Goal: Task Accomplishment & Management: Manage account settings

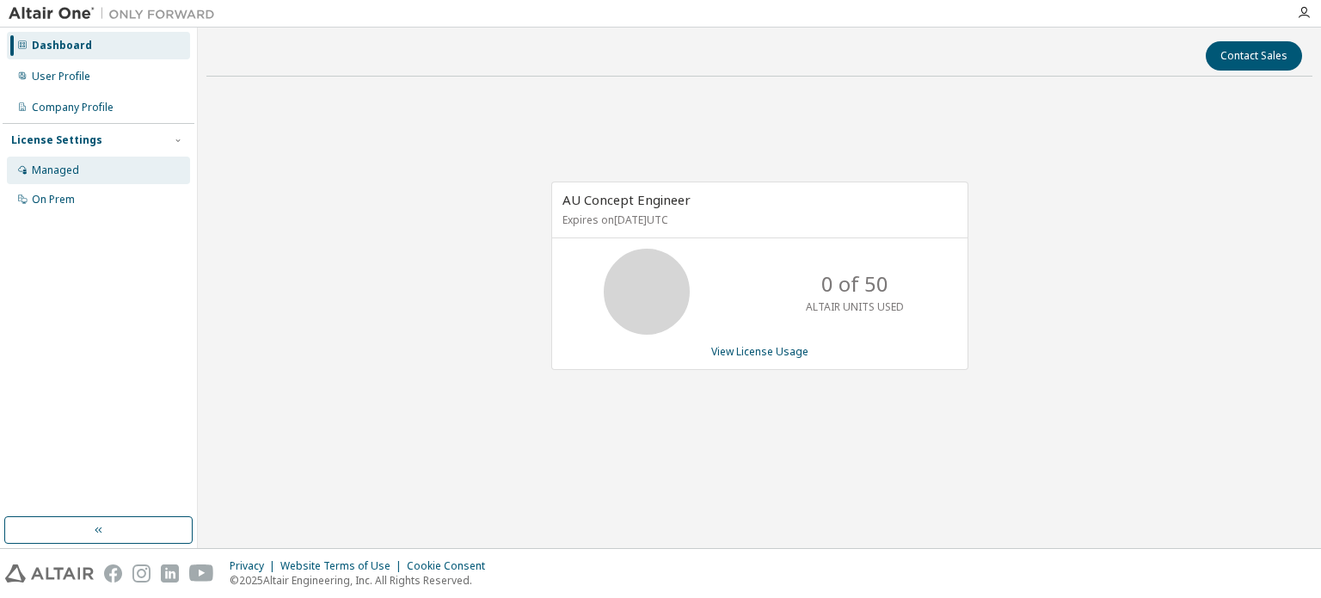
click at [22, 169] on icon at bounding box center [22, 169] width 10 height 10
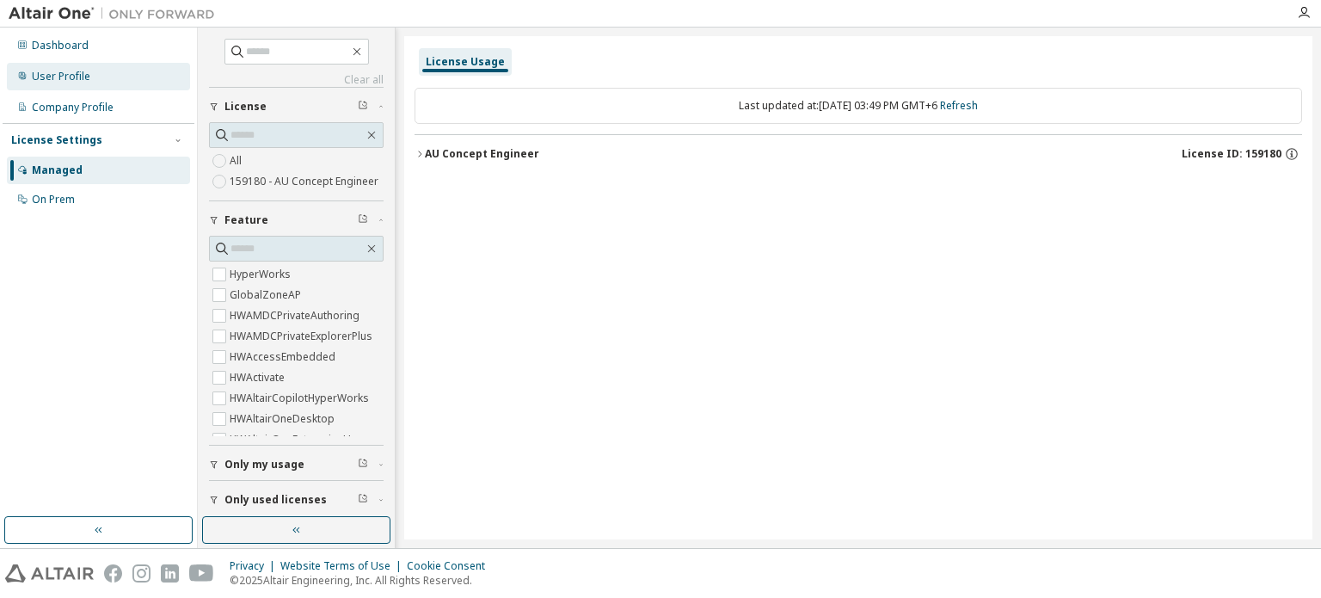
click at [68, 77] on div "User Profile" at bounding box center [61, 77] width 58 height 14
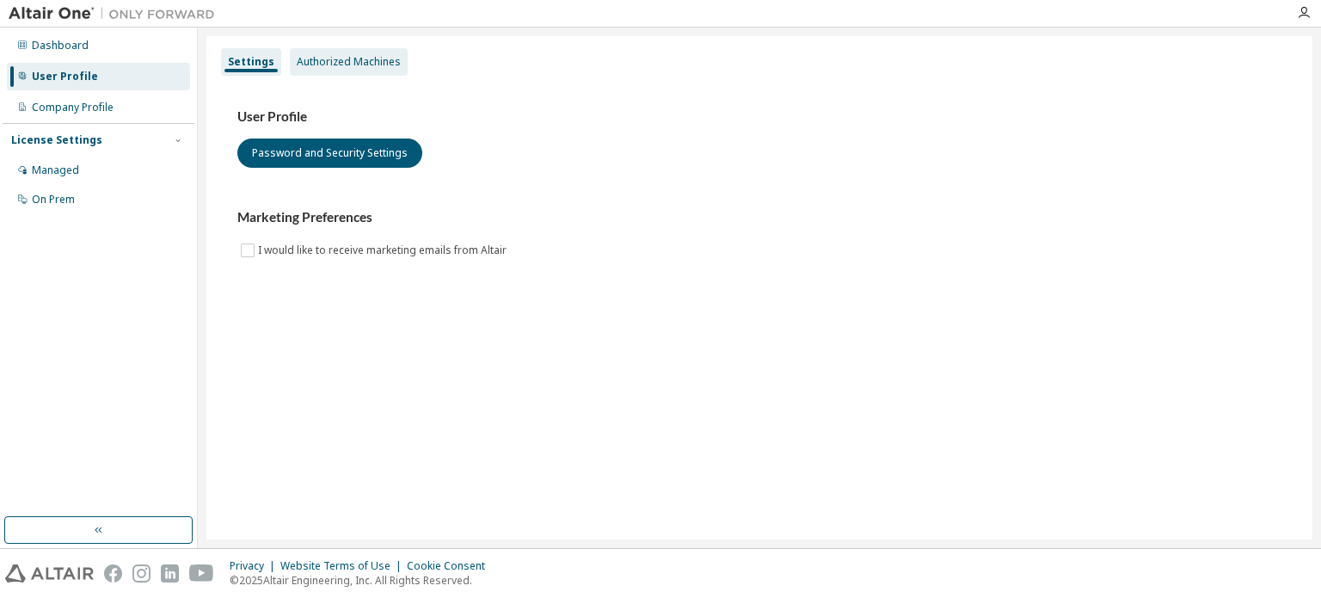
click at [329, 59] on div "Authorized Machines" at bounding box center [349, 62] width 104 height 14
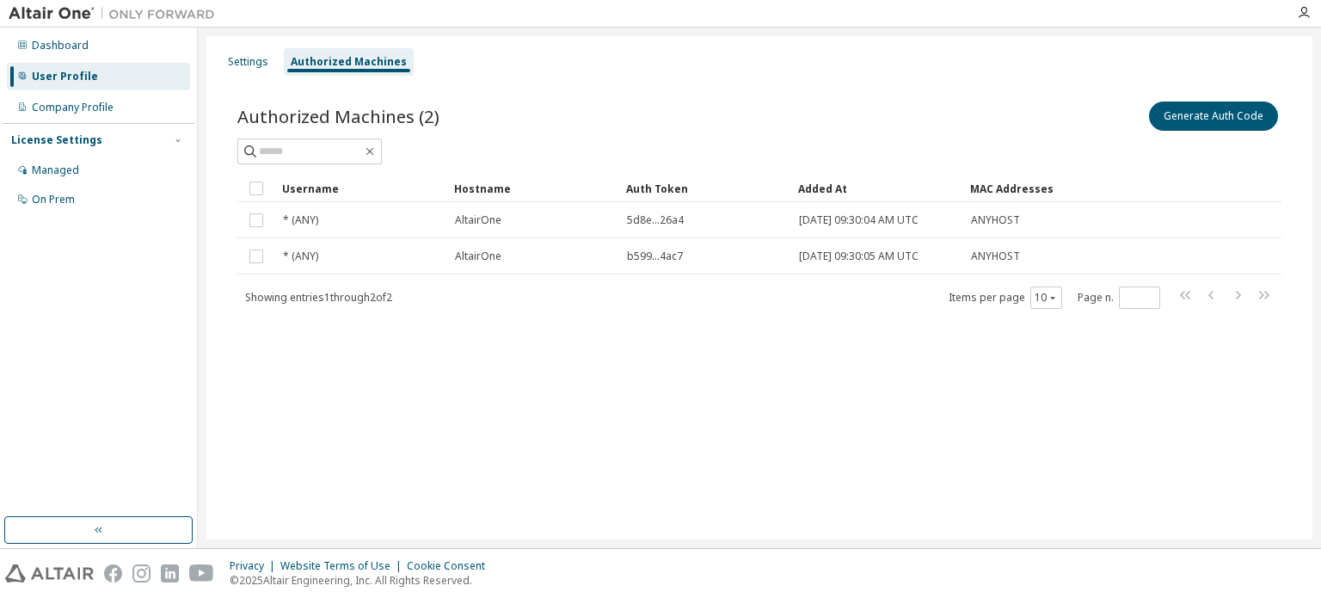
click at [253, 380] on div "Settings Authorized Machines Authorized Machines (2) Generate Auth Code Clear L…" at bounding box center [759, 287] width 1106 height 503
click at [1206, 120] on button "Generate Auth Code" at bounding box center [1213, 115] width 129 height 29
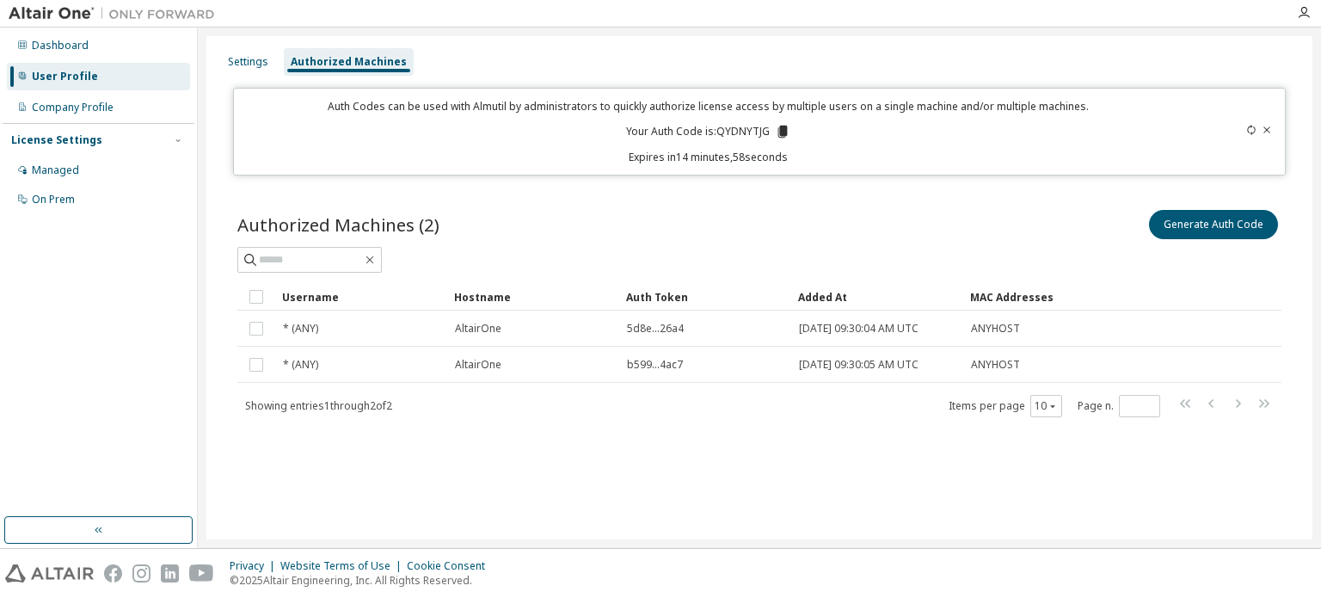
click at [747, 129] on p "Your Auth Code is: QYDNYTJG" at bounding box center [708, 131] width 164 height 15
drag, startPoint x: 747, startPoint y: 129, endPoint x: 796, endPoint y: 118, distance: 50.3
click at [796, 118] on div "Auth Codes can be used with Almutil by administrators to quickly authorize lice…" at bounding box center [707, 131] width 927 height 65
click at [781, 130] on icon at bounding box center [781, 132] width 9 height 12
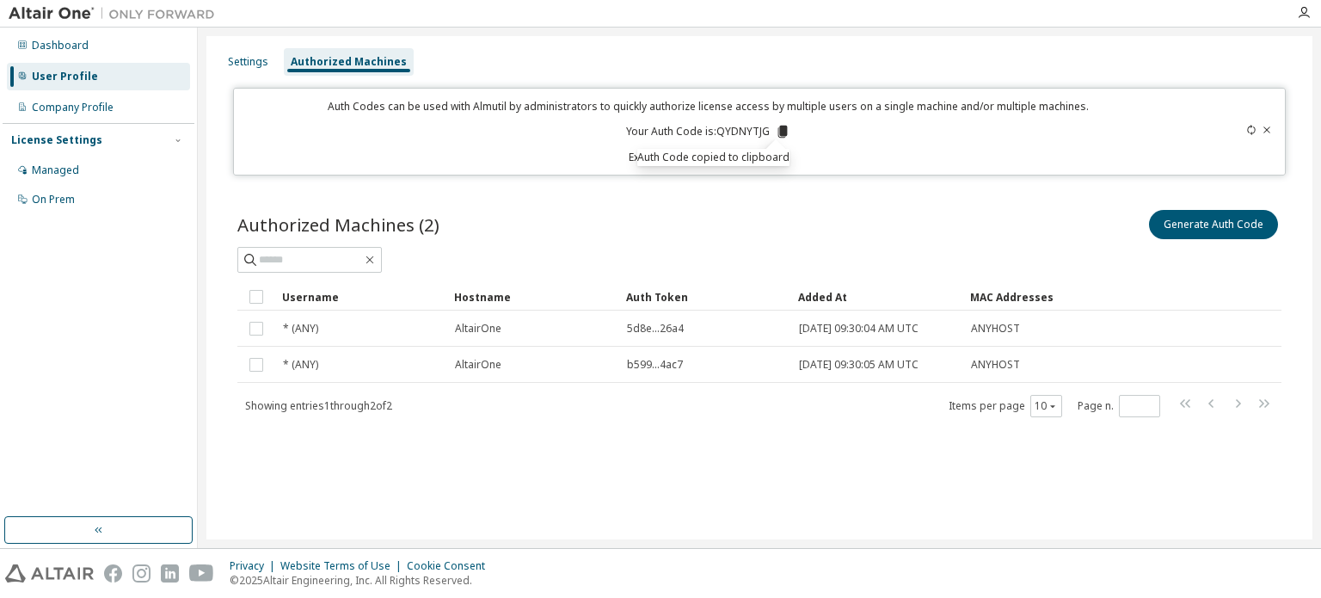
click at [524, 480] on div "Settings Authorized Machines Auth Codes can be used with Almutil by administrat…" at bounding box center [759, 287] width 1106 height 503
click at [1267, 129] on icon at bounding box center [1267, 130] width 10 height 10
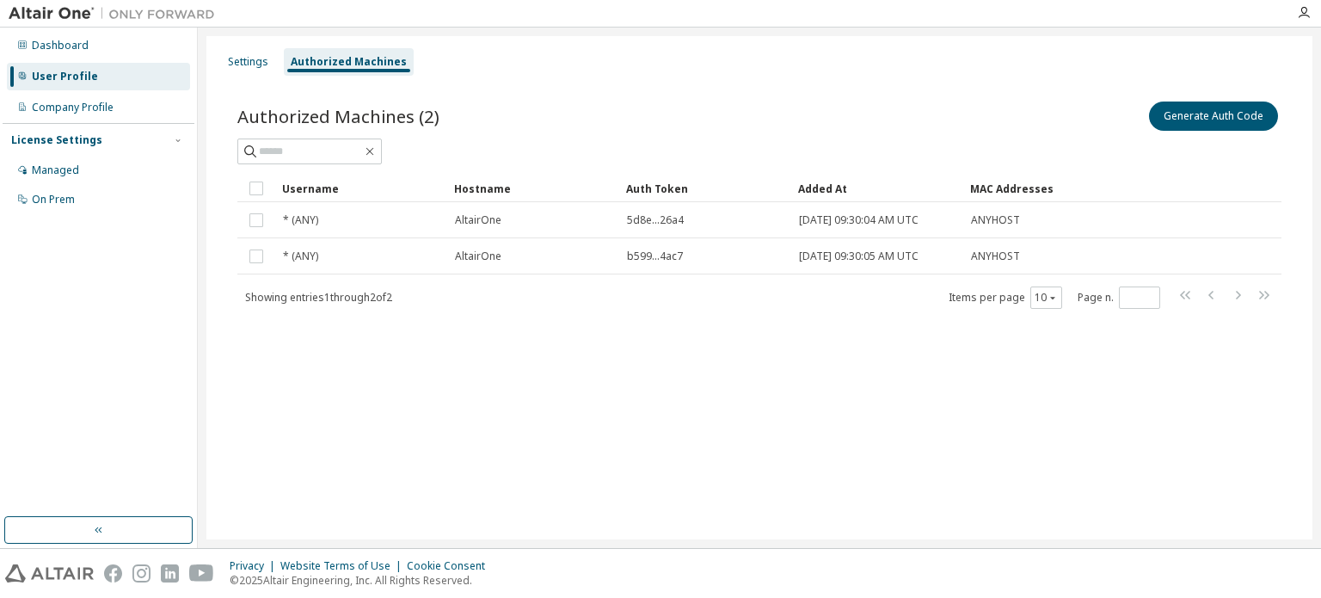
click at [939, 146] on div at bounding box center [759, 151] width 1044 height 26
click at [52, 71] on div "User Profile" at bounding box center [65, 77] width 66 height 14
click at [65, 99] on div "Company Profile" at bounding box center [98, 108] width 183 height 28
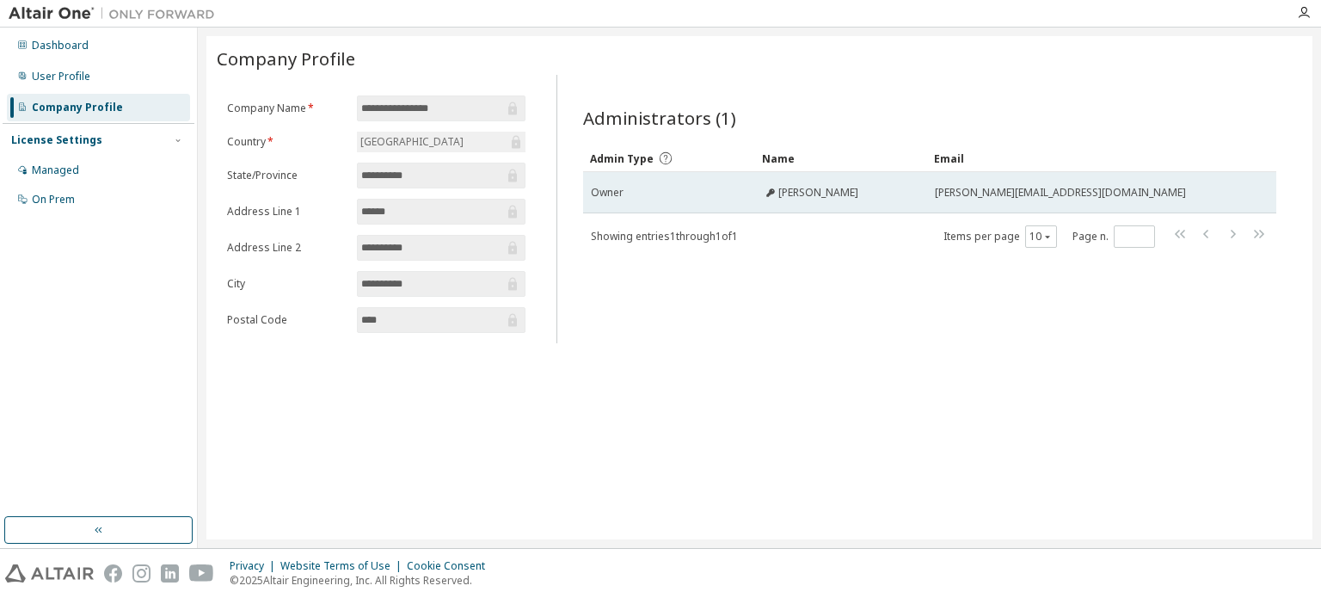
click at [820, 193] on span "Engr Sanaullah" at bounding box center [818, 193] width 80 height 14
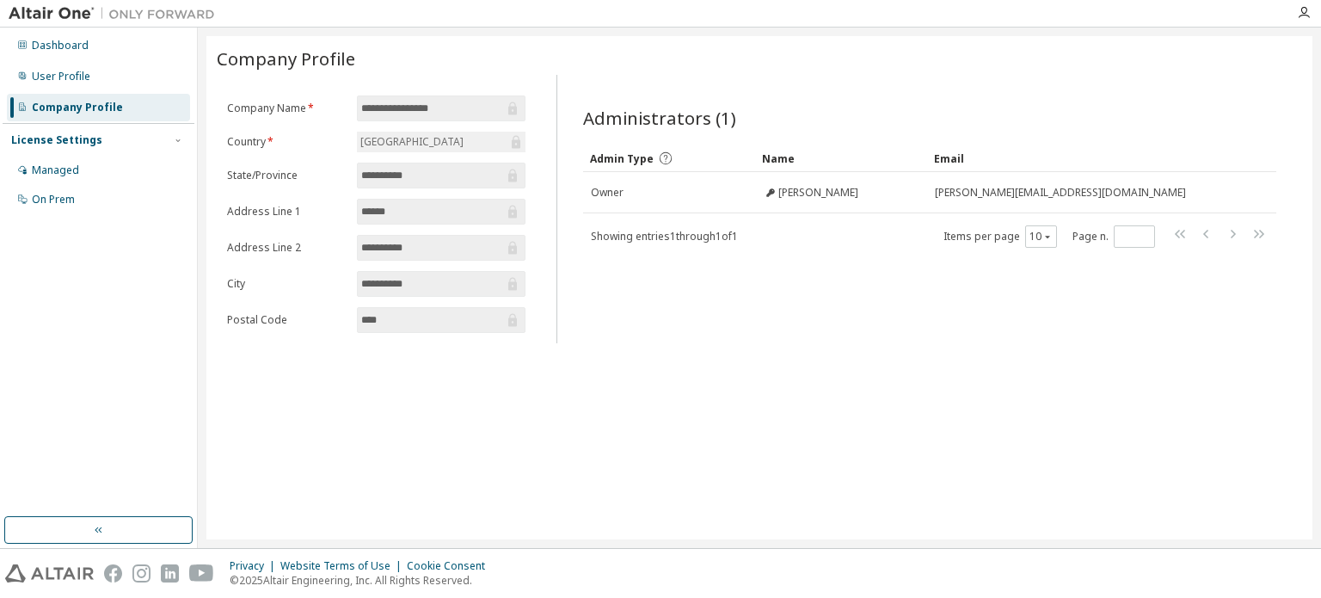
click at [775, 345] on div "**********" at bounding box center [759, 287] width 1106 height 503
click at [89, 75] on div "User Profile" at bounding box center [98, 77] width 183 height 28
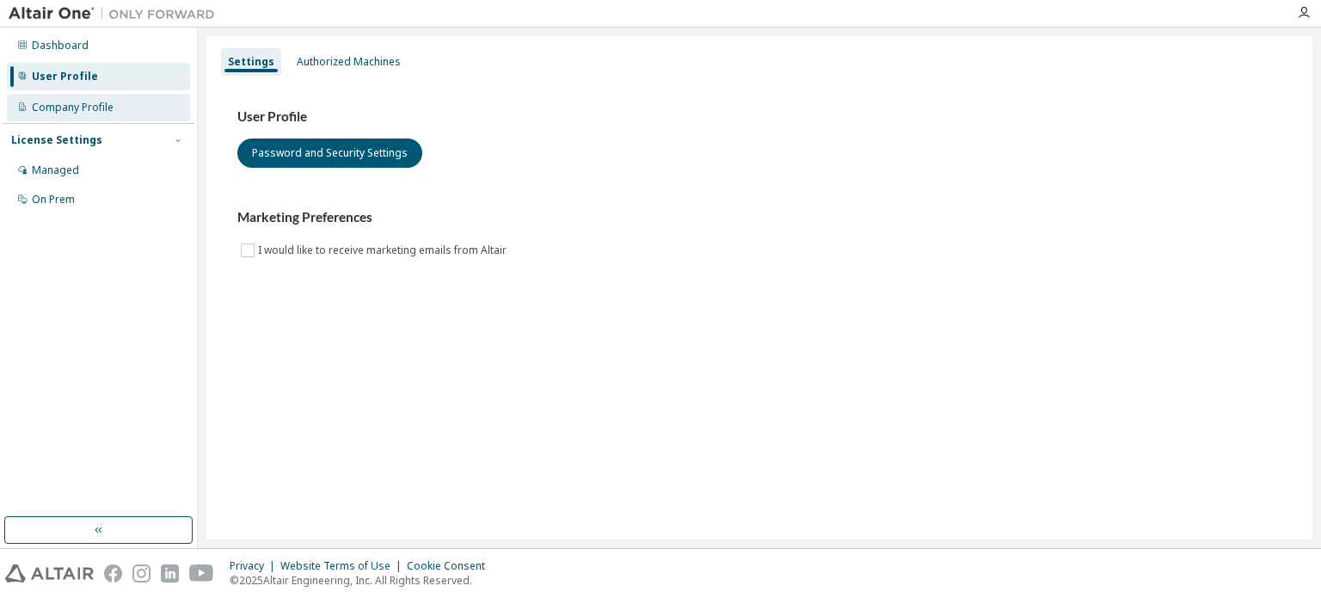
click at [85, 106] on div "Company Profile" at bounding box center [73, 108] width 82 height 14
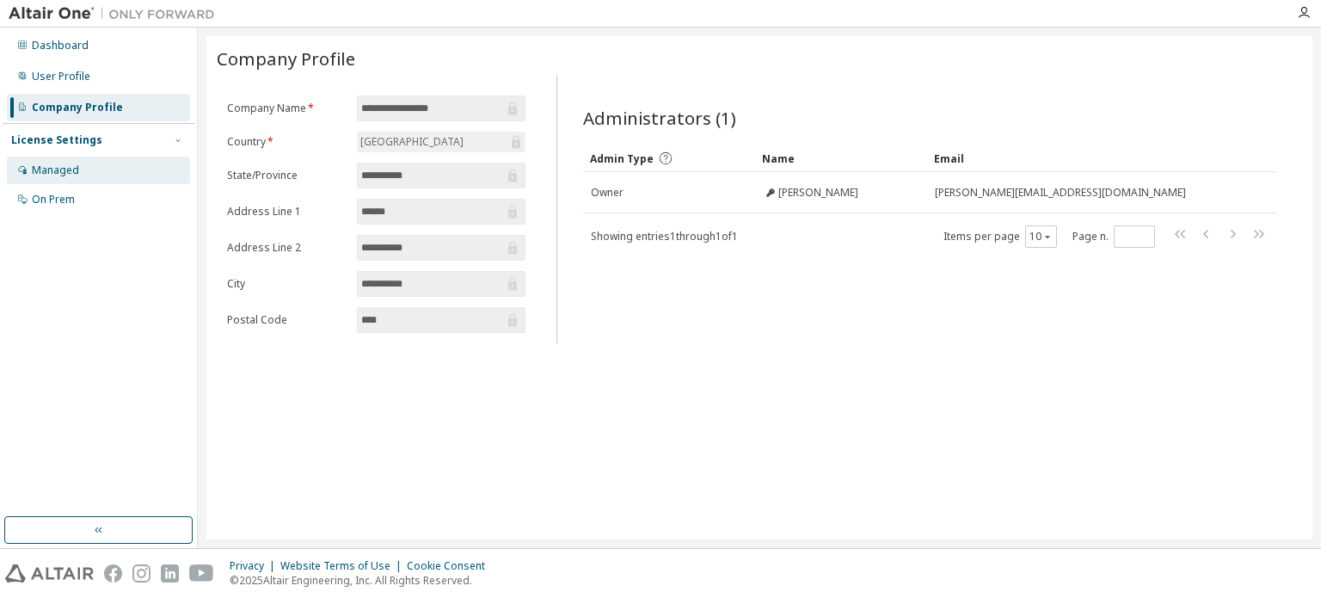
click at [48, 168] on div "Managed" at bounding box center [55, 170] width 47 height 14
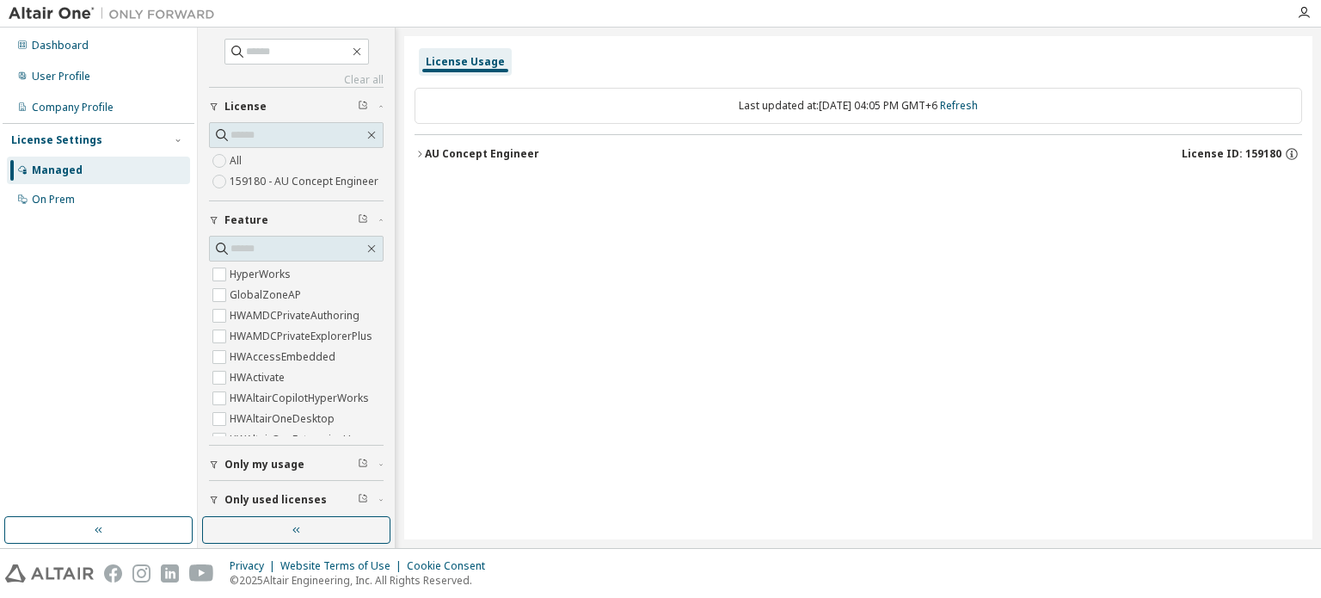
click at [416, 150] on icon "button" at bounding box center [420, 154] width 10 height 10
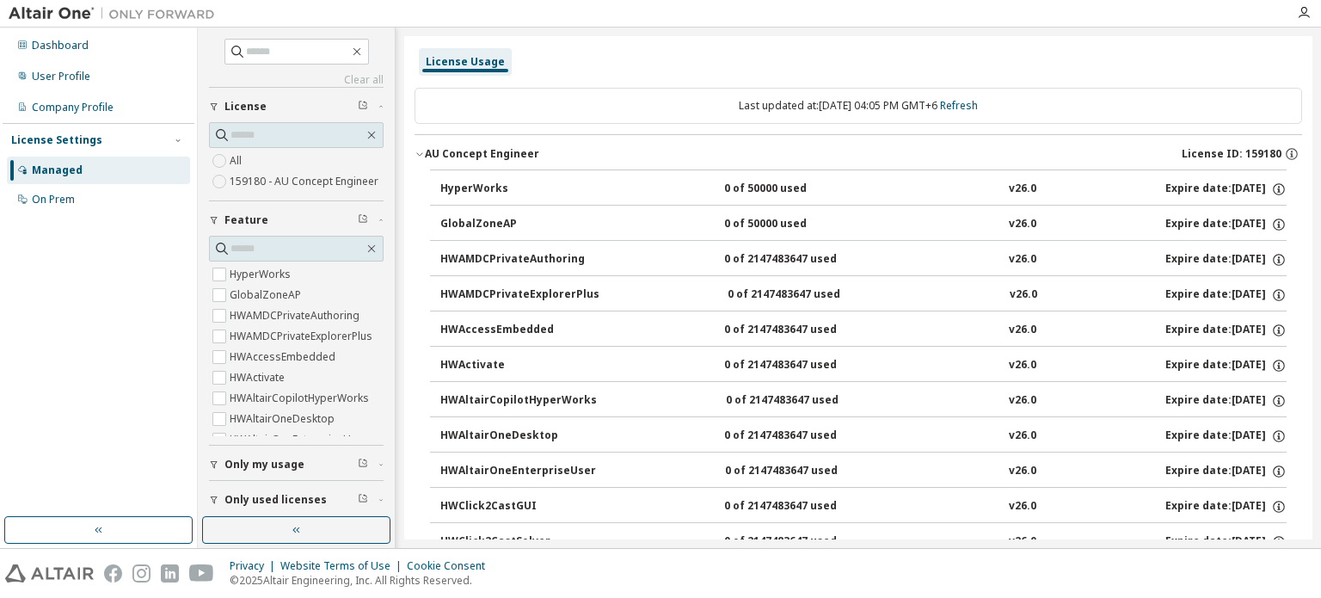
click at [420, 151] on icon "button" at bounding box center [420, 154] width 10 height 10
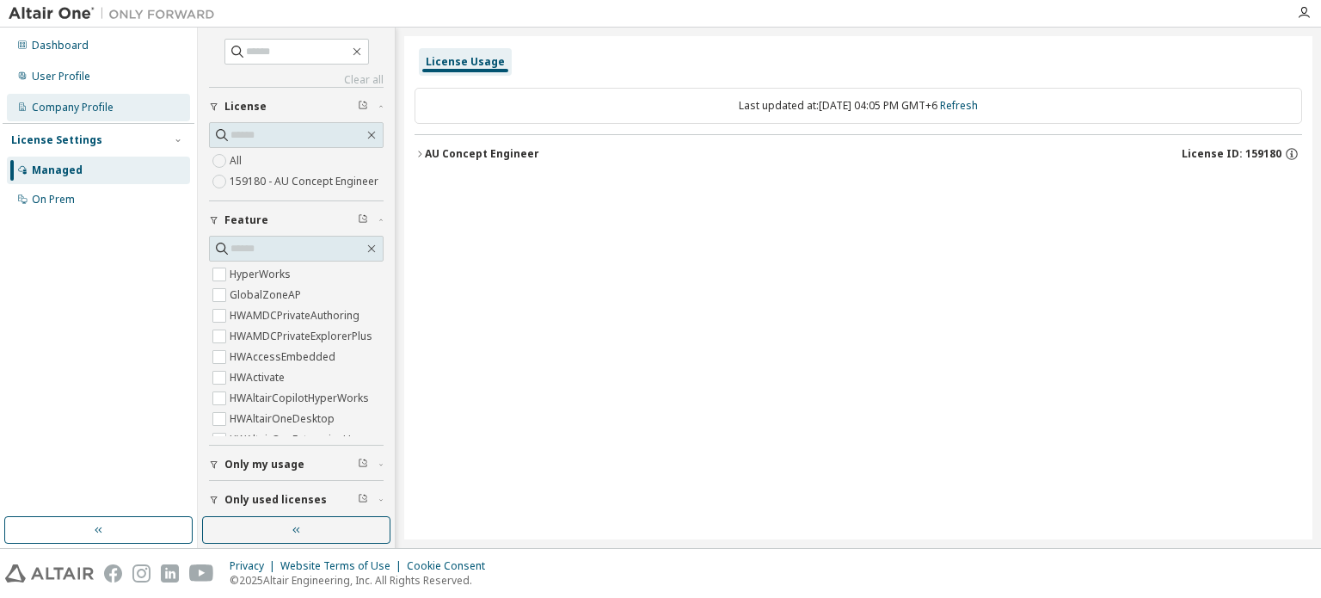
click at [71, 102] on div "Company Profile" at bounding box center [73, 108] width 82 height 14
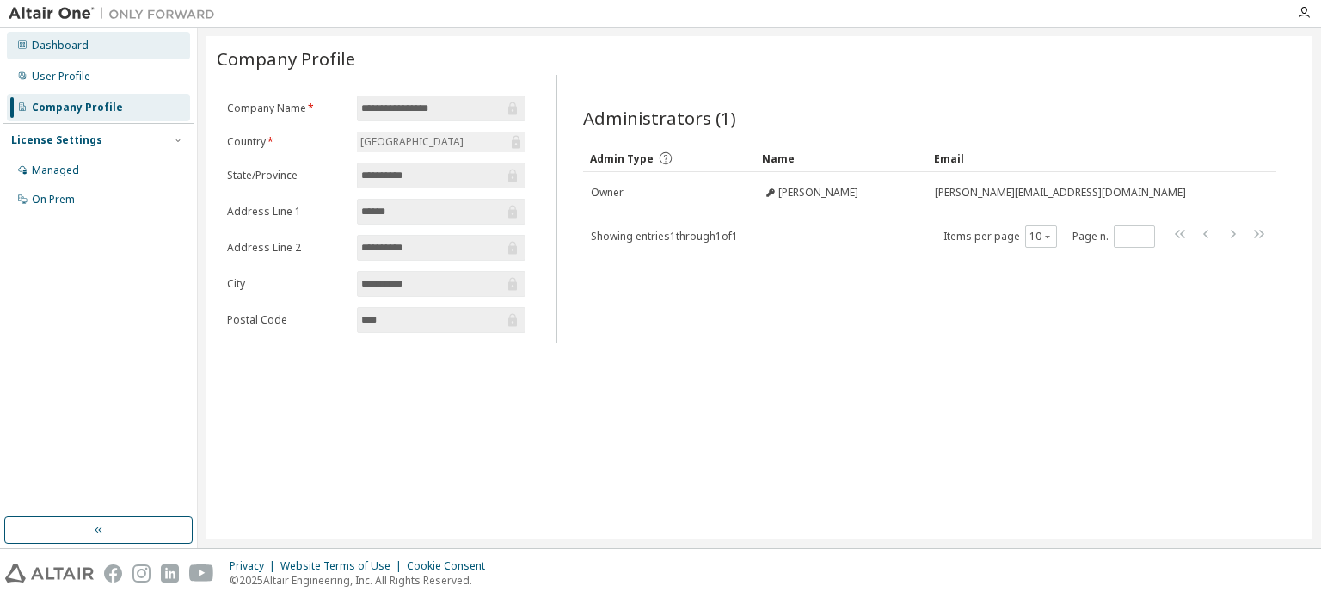
click at [60, 50] on div "Dashboard" at bounding box center [60, 46] width 57 height 14
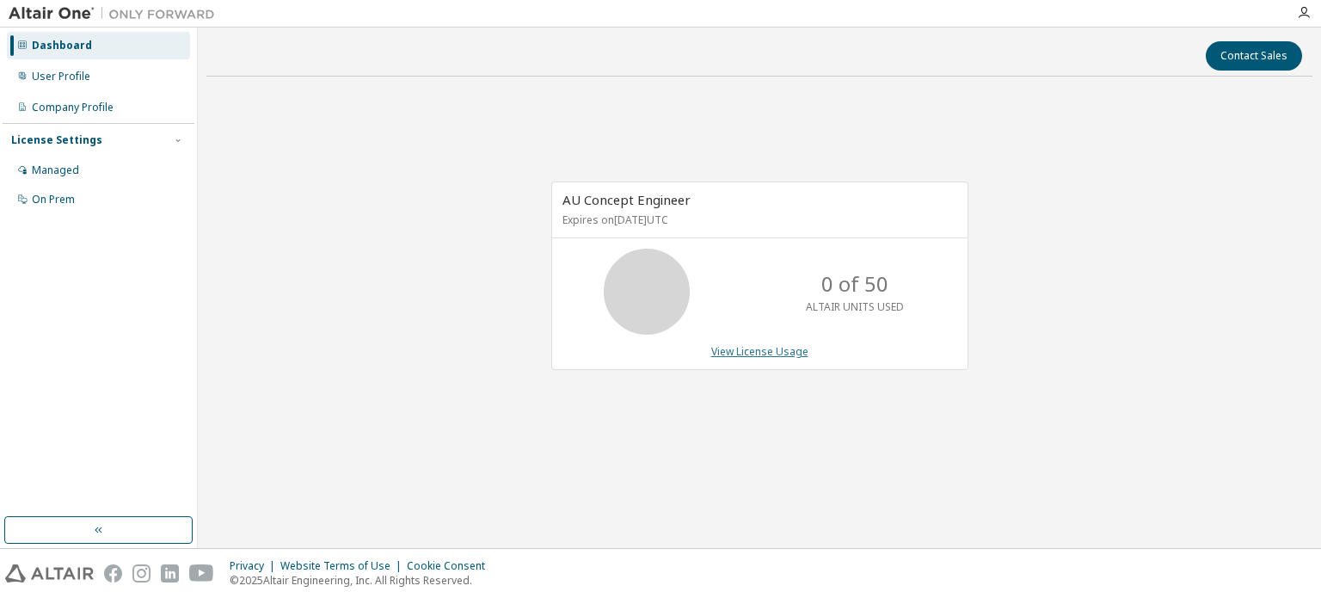
click at [781, 353] on link "View License Usage" at bounding box center [759, 351] width 97 height 15
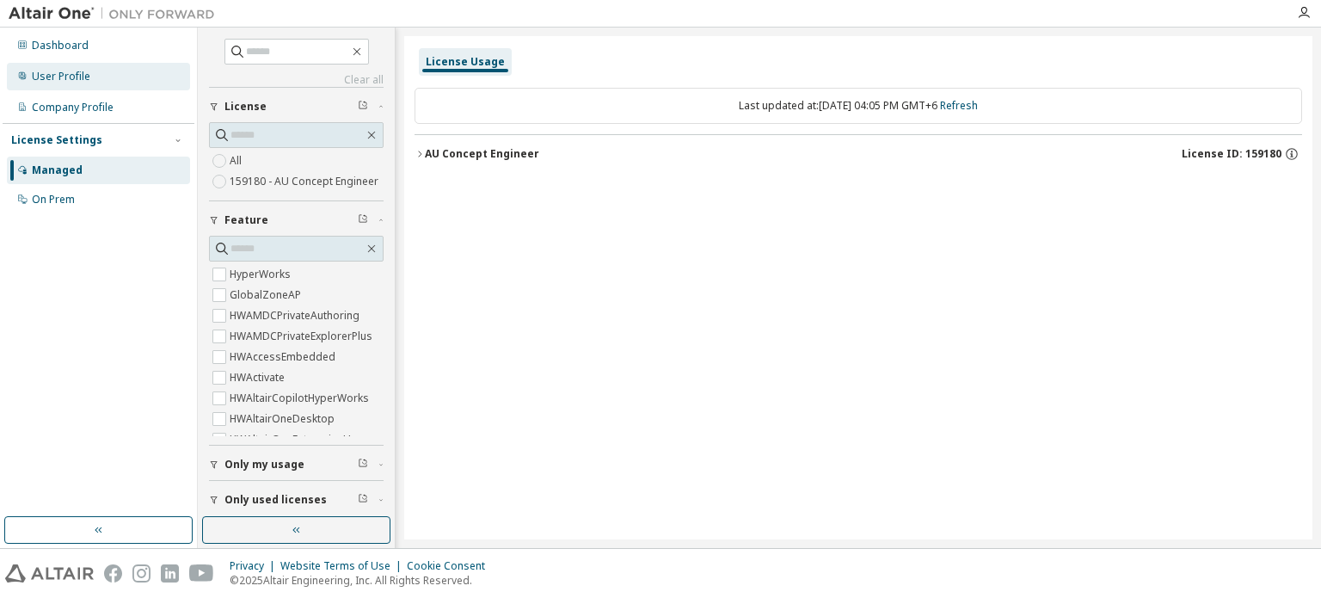
click at [72, 74] on div "User Profile" at bounding box center [61, 77] width 58 height 14
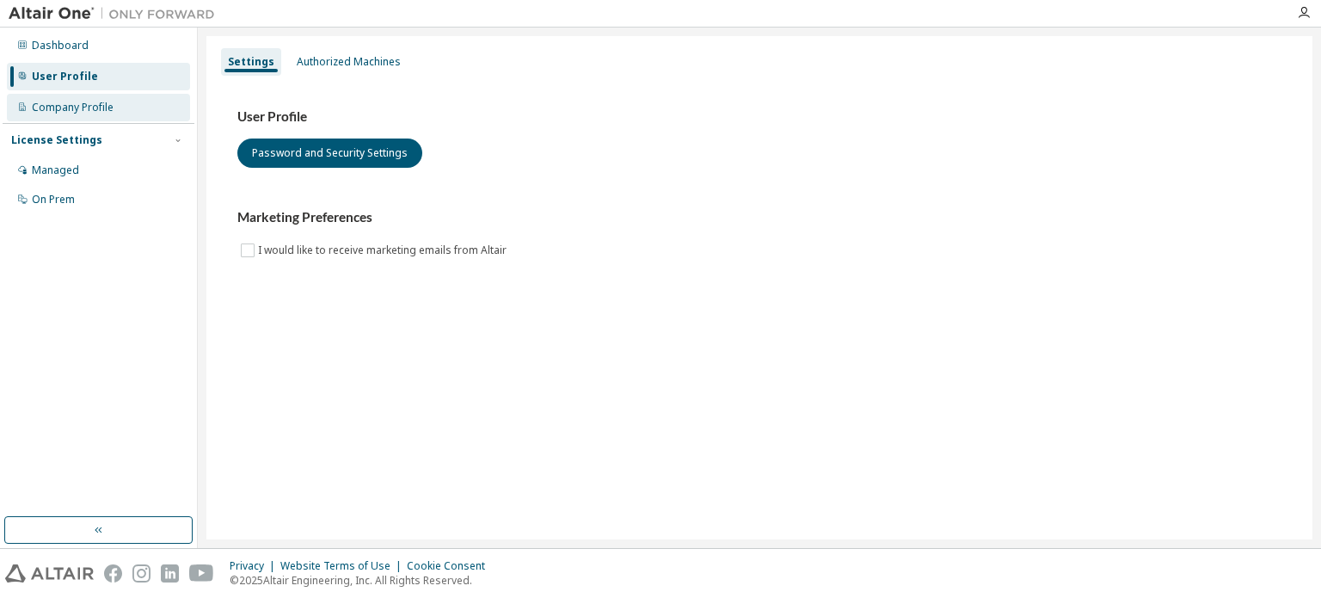
click at [89, 108] on div "Company Profile" at bounding box center [73, 108] width 82 height 14
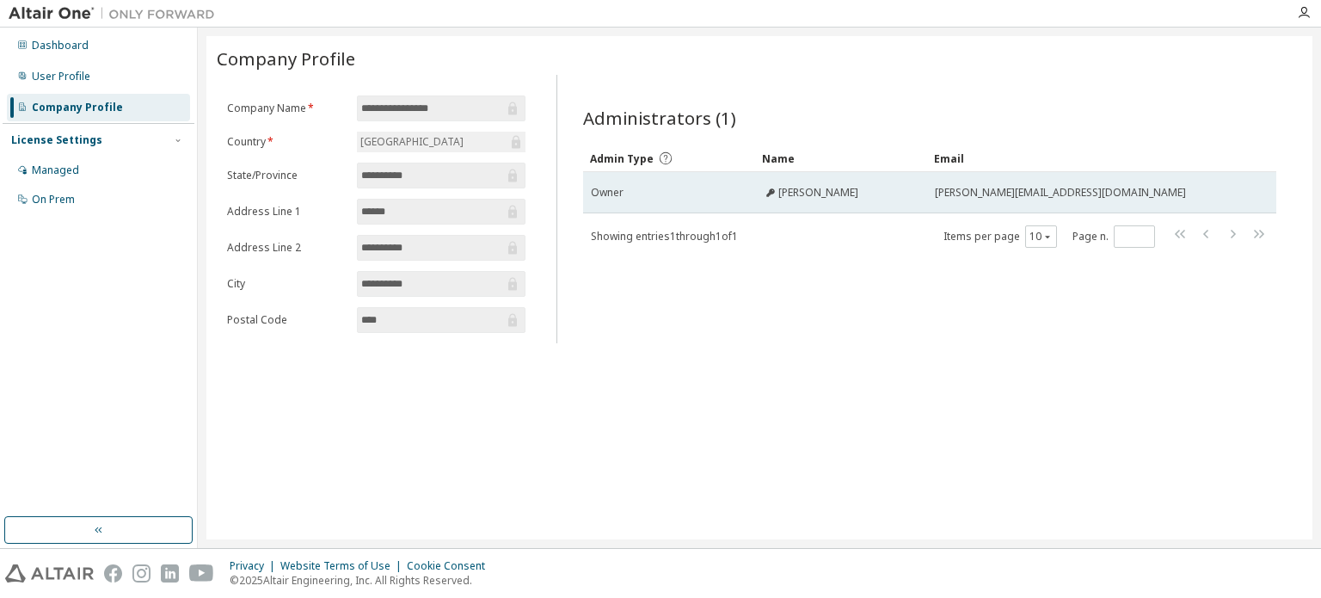
click at [796, 192] on span "Engr Sanaullah" at bounding box center [818, 193] width 80 height 14
click at [604, 193] on span "Owner" at bounding box center [607, 193] width 33 height 14
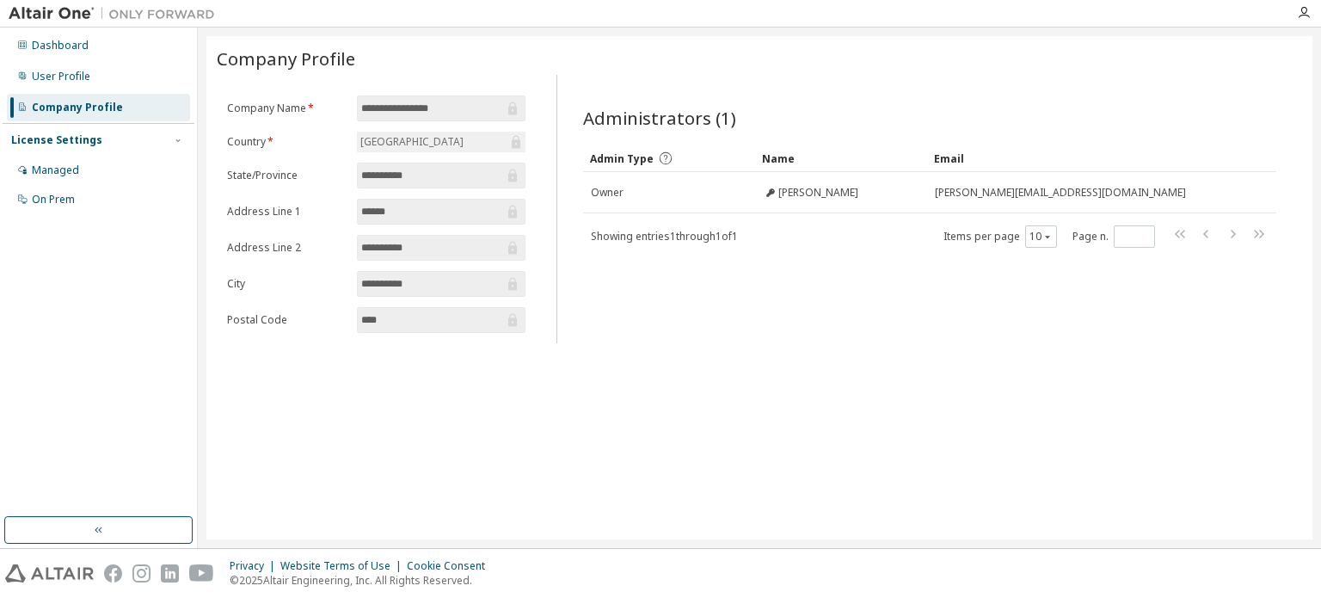
click at [429, 326] on span "****" at bounding box center [441, 320] width 169 height 26
click at [131, 532] on button "button" at bounding box center [98, 530] width 188 height 28
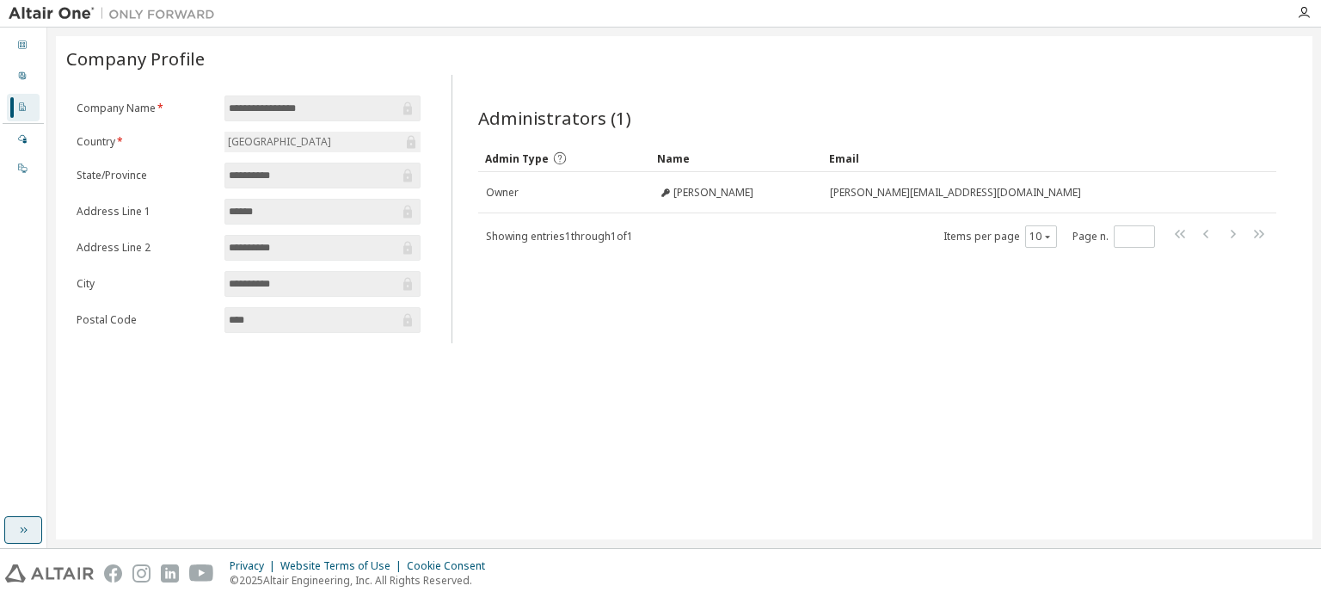
click at [24, 525] on icon "button" at bounding box center [23, 530] width 14 height 14
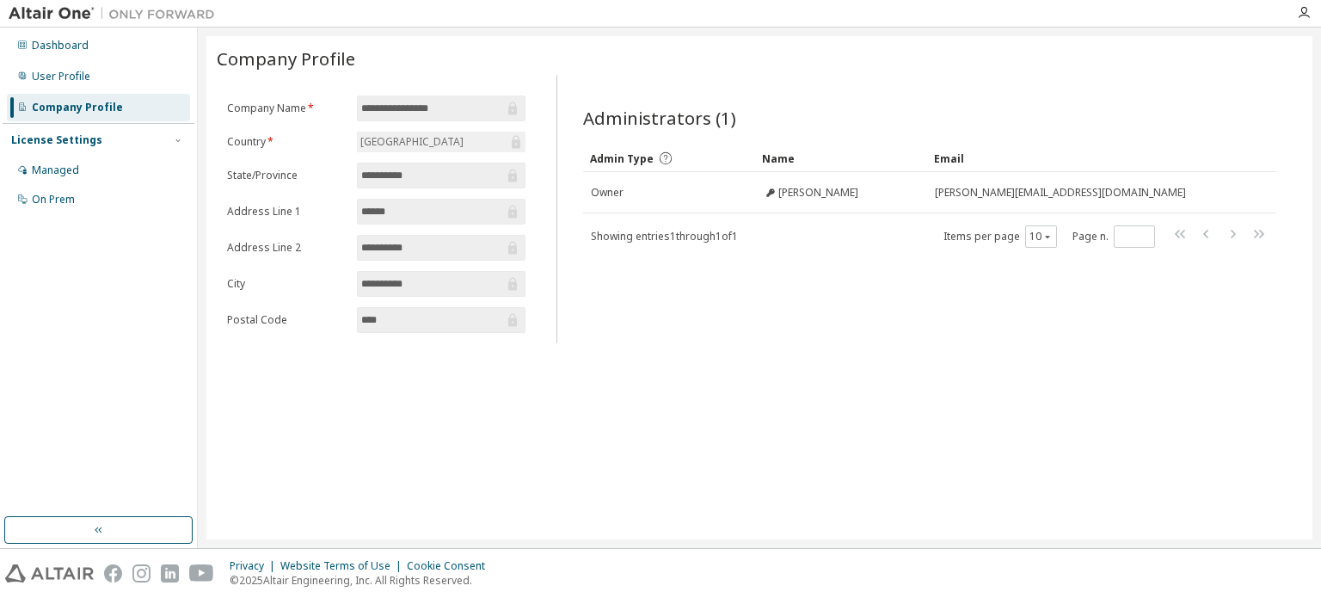
click at [837, 369] on div "**********" at bounding box center [759, 287] width 1106 height 503
click at [1300, 10] on icon "button" at bounding box center [1304, 13] width 14 height 14
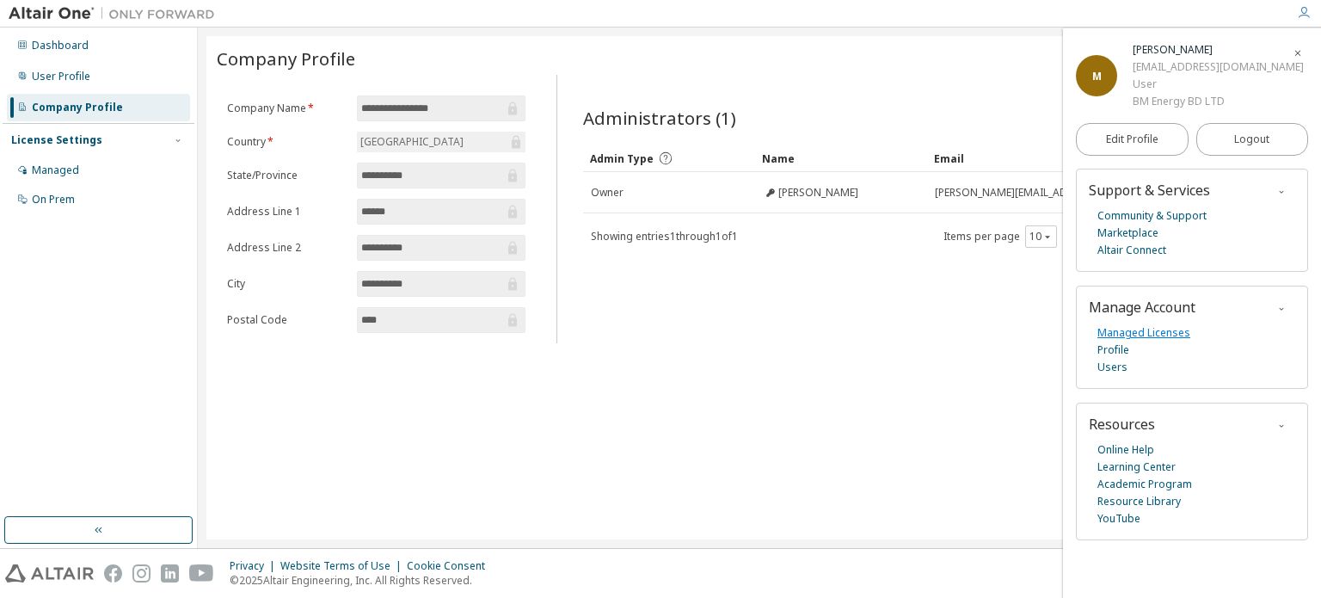
click at [1150, 338] on link "Managed Licenses" at bounding box center [1143, 332] width 93 height 17
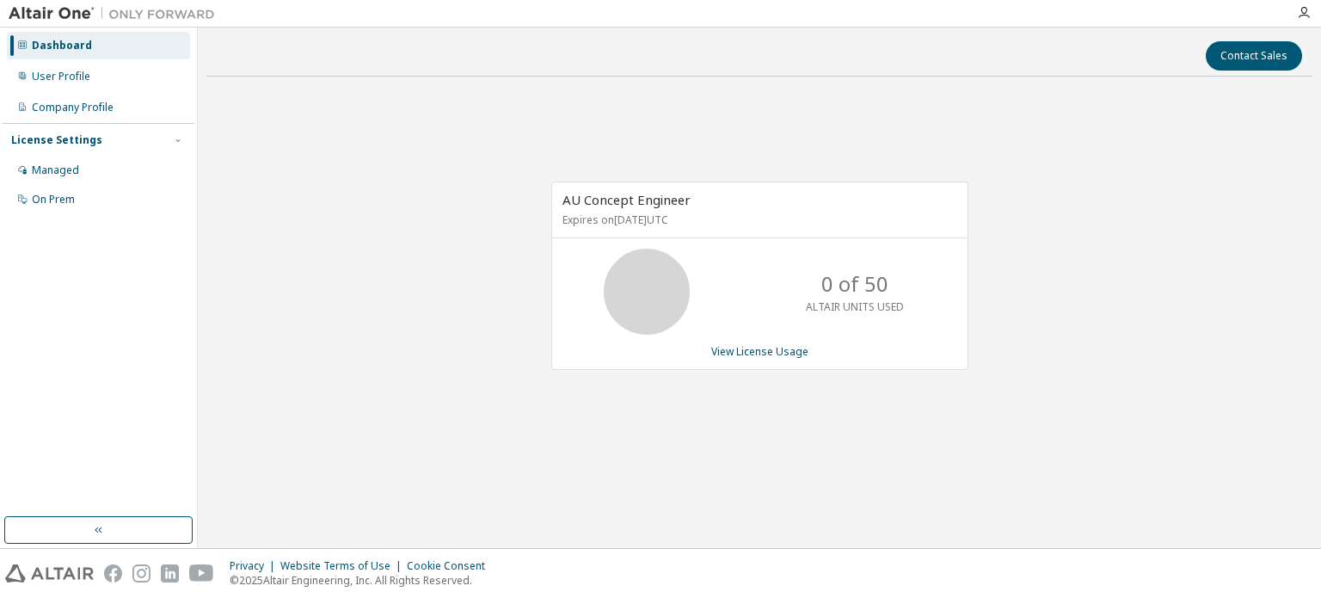
click at [495, 205] on div "AU Concept Engineer Expires on [DATE] UTC 0 of 50 ALTAIR UNITS USED View Licens…" at bounding box center [759, 284] width 1106 height 389
